Goal: Book appointment/travel/reservation

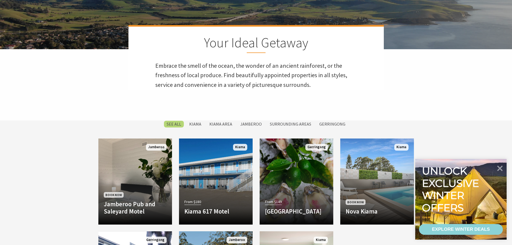
scroll to position [134, 0]
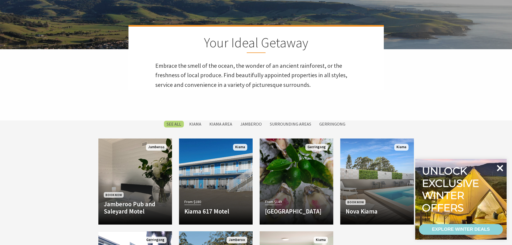
click at [502, 168] on icon at bounding box center [499, 167] width 13 height 13
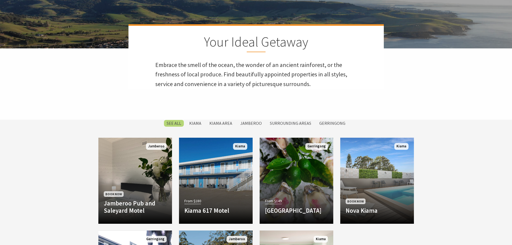
scroll to position [54, 0]
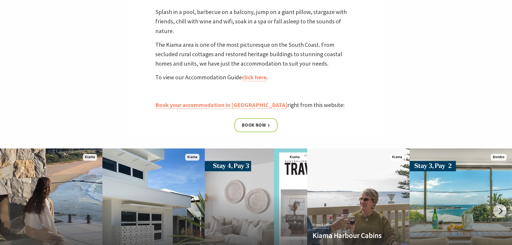
scroll to position [269, 0]
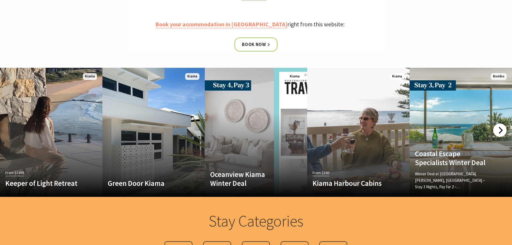
click at [500, 134] on div at bounding box center [499, 129] width 13 height 13
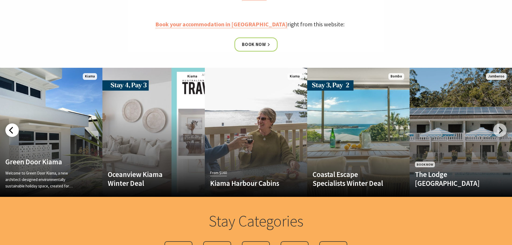
click at [10, 130] on div at bounding box center [11, 129] width 13 height 13
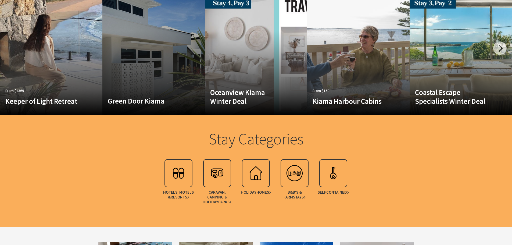
scroll to position [322, 0]
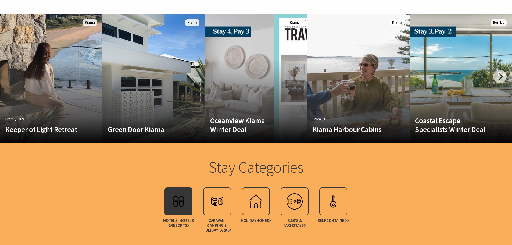
click at [171, 205] on img at bounding box center [178, 200] width 21 height 21
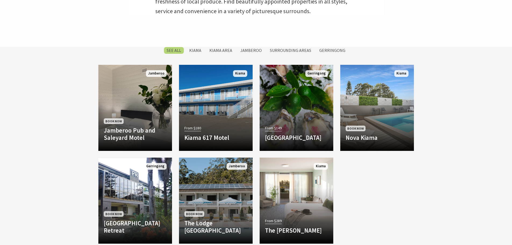
scroll to position [242, 0]
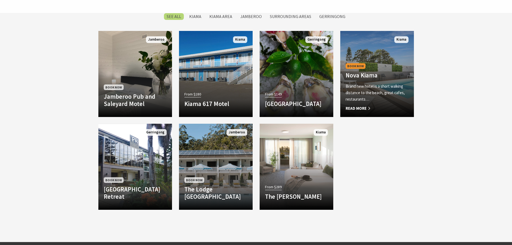
click at [385, 76] on h4 "Nova Kiama" at bounding box center [376, 75] width 63 height 8
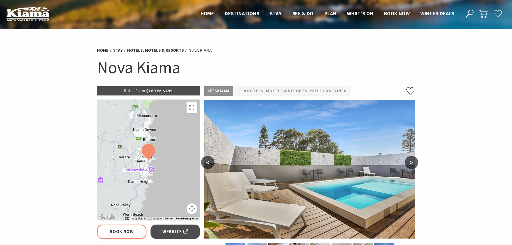
select select "3"
select select "2"
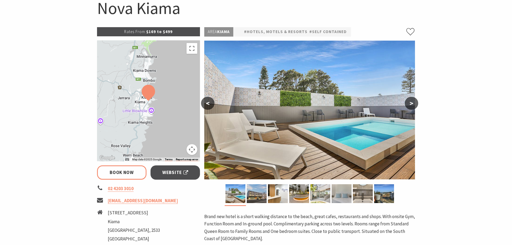
scroll to position [81, 0]
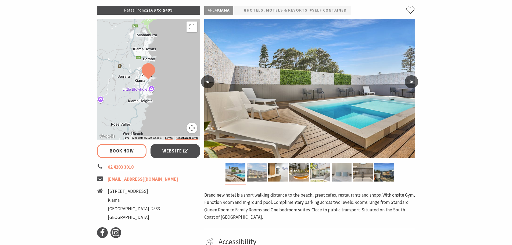
click at [252, 171] on img at bounding box center [257, 172] width 20 height 19
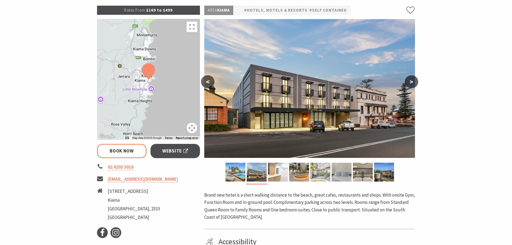
click at [270, 170] on img at bounding box center [278, 172] width 20 height 19
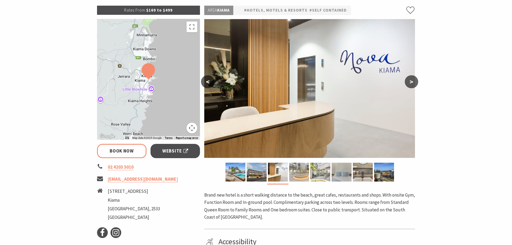
click at [293, 171] on img at bounding box center [299, 172] width 20 height 19
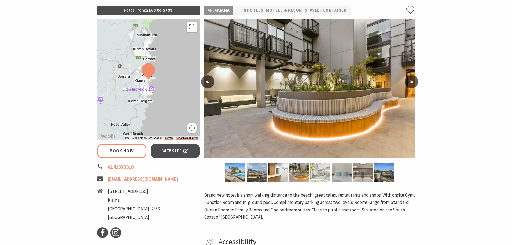
click at [316, 171] on img at bounding box center [320, 172] width 20 height 19
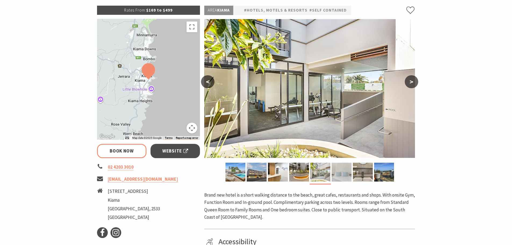
click at [342, 172] on img at bounding box center [341, 172] width 20 height 19
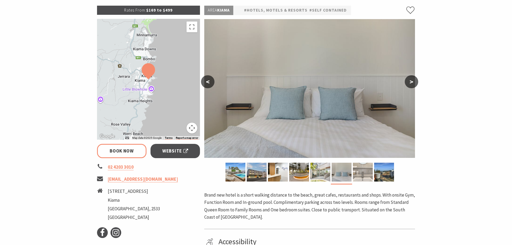
click at [364, 172] on img at bounding box center [363, 172] width 20 height 19
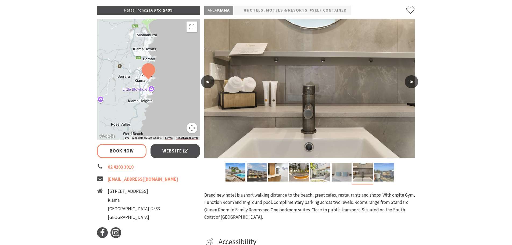
click at [382, 171] on img at bounding box center [384, 172] width 20 height 19
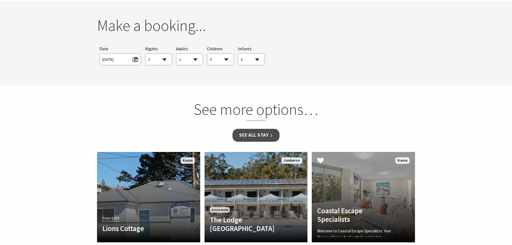
scroll to position [484, 0]
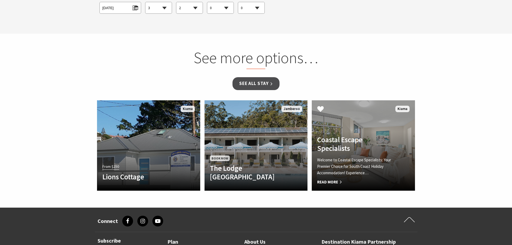
click at [358, 145] on h4 "Coastal Escape Specialists" at bounding box center [355, 143] width 77 height 17
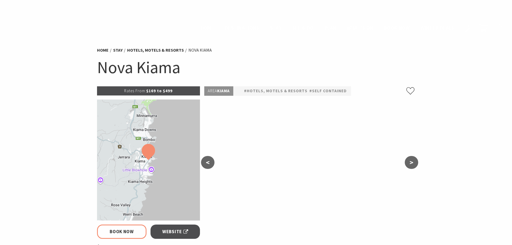
select select "3"
select select "2"
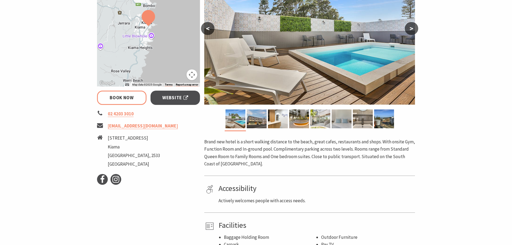
scroll to position [134, 0]
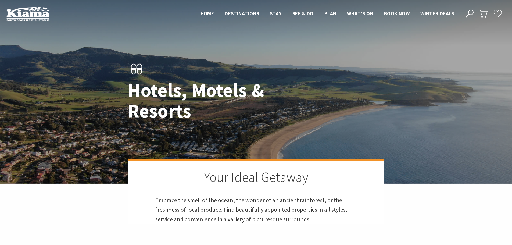
scroll to position [242, 0]
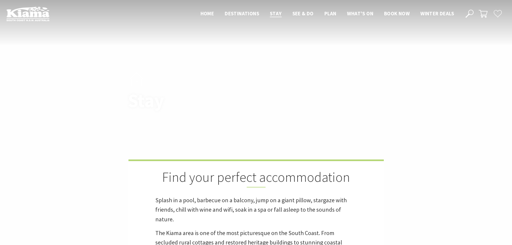
scroll to position [322, 0]
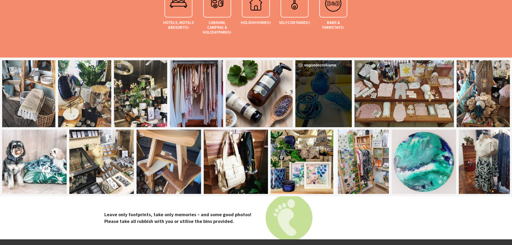
scroll to position [618, 0]
